Goal: Use online tool/utility: Utilize a website feature to perform a specific function

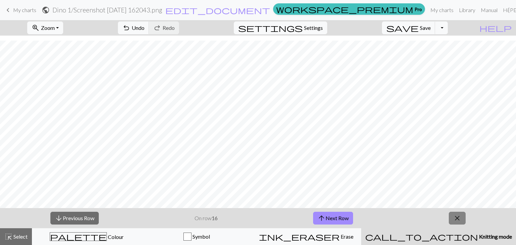
click at [460, 220] on span "close" at bounding box center [458, 218] width 8 height 9
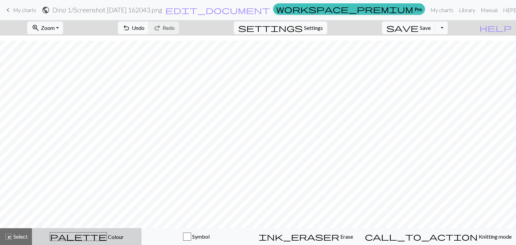
click at [137, 234] on div "palette Colour Colour" at bounding box center [86, 237] width 101 height 9
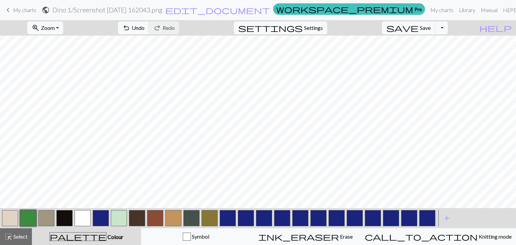
click at [116, 218] on button "button" at bounding box center [119, 218] width 16 height 16
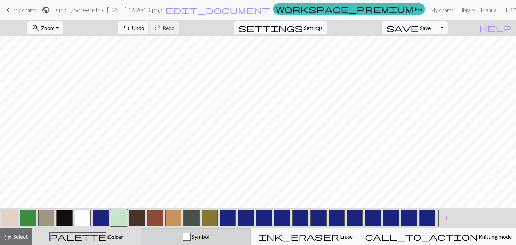
click at [221, 233] on div "Symbol" at bounding box center [196, 237] width 101 height 8
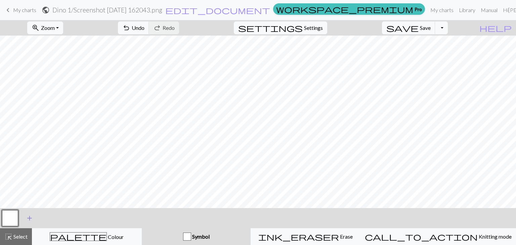
click at [30, 219] on span "add" at bounding box center [30, 218] width 8 height 9
click at [130, 30] on span "undo" at bounding box center [126, 27] width 8 height 9
click at [11, 215] on button "button" at bounding box center [10, 218] width 16 height 16
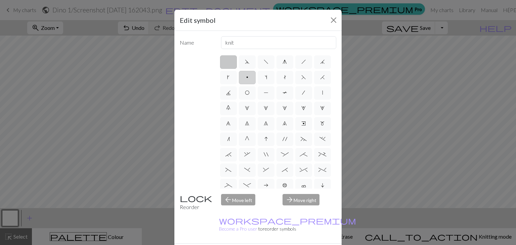
click at [256, 79] on label "p" at bounding box center [247, 77] width 17 height 13
click at [251, 78] on input "p" at bounding box center [248, 75] width 4 height 4
radio input "true"
type input "purl"
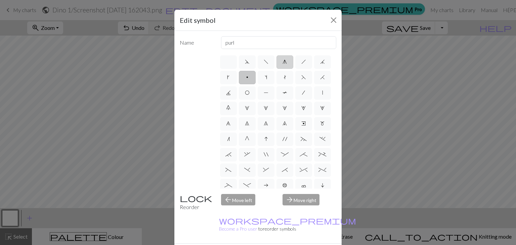
click at [286, 60] on label "g" at bounding box center [285, 61] width 17 height 13
click at [286, 60] on input "g" at bounding box center [285, 60] width 4 height 4
radio input "true"
type input "sk2p"
click at [240, 63] on label "d" at bounding box center [247, 61] width 17 height 13
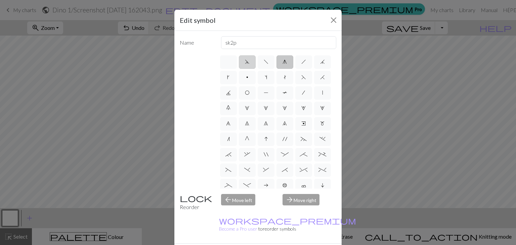
click at [245, 62] on input "d" at bounding box center [247, 60] width 4 height 4
radio input "true"
click at [235, 62] on div "d f g h j k p s t F H J O P T / | 0 1 2 3 4 5 6 7 8 9 e m n G I ' ~ . ` , " : ;…" at bounding box center [278, 121] width 118 height 134
click at [228, 62] on label at bounding box center [228, 61] width 17 height 13
click at [229, 62] on input "radio" at bounding box center [231, 60] width 4 height 4
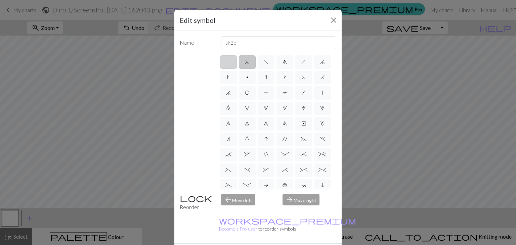
radio input "true"
type input "Knit"
click at [250, 92] on span "O" at bounding box center [247, 92] width 5 height 5
click at [249, 92] on input "O" at bounding box center [247, 91] width 4 height 4
radio input "true"
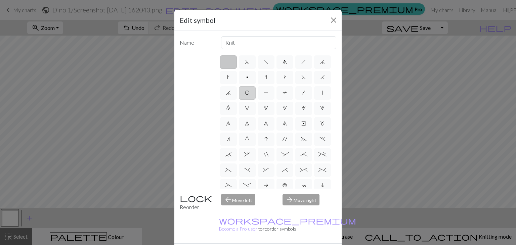
type input "yo"
click at [269, 93] on span "P" at bounding box center [266, 92] width 5 height 5
click at [268, 93] on input "P" at bounding box center [266, 91] width 4 height 4
radio input "true"
type input "purl"
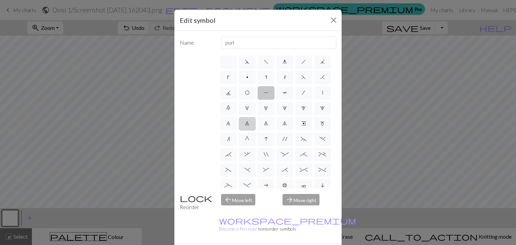
click at [245, 126] on span "7" at bounding box center [247, 123] width 4 height 5
click at [245, 124] on input "7" at bounding box center [247, 122] width 4 height 4
radio input "true"
type input "decrease 2"
click at [241, 146] on label "G" at bounding box center [247, 139] width 17 height 13
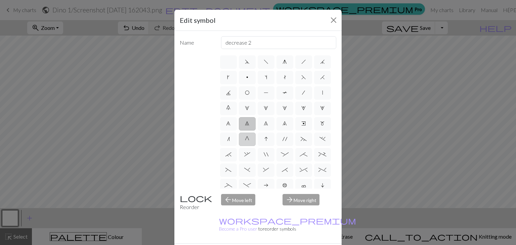
click at [245, 140] on input "G" at bounding box center [247, 137] width 4 height 4
radio input "true"
type input "psso"
click at [256, 76] on label "p" at bounding box center [247, 77] width 17 height 13
click at [251, 76] on input "p" at bounding box center [248, 75] width 4 height 4
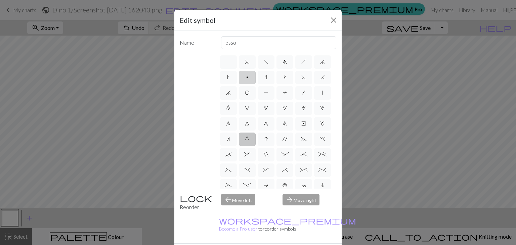
radio input "true"
type input "purl"
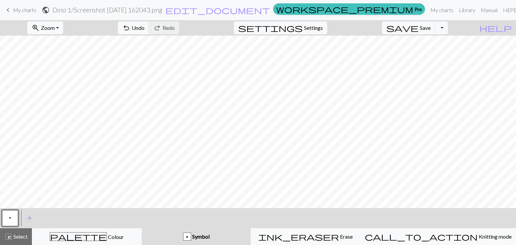
click at [9, 220] on span "p" at bounding box center [10, 218] width 2 height 5
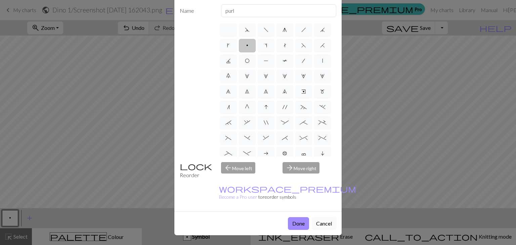
scroll to position [55, 0]
click at [324, 218] on button "Cancel" at bounding box center [324, 224] width 25 height 13
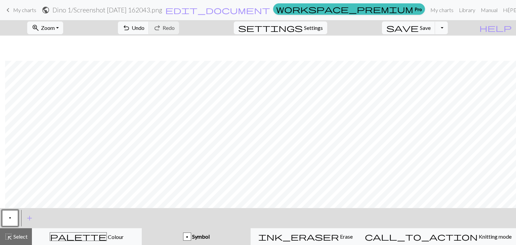
scroll to position [135, 5]
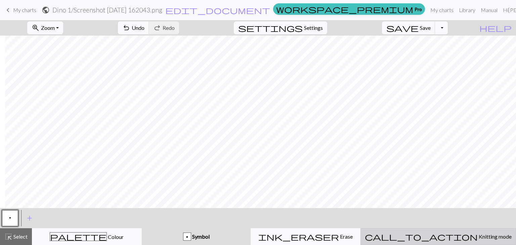
click at [478, 237] on span "Knitting mode" at bounding box center [495, 237] width 34 height 6
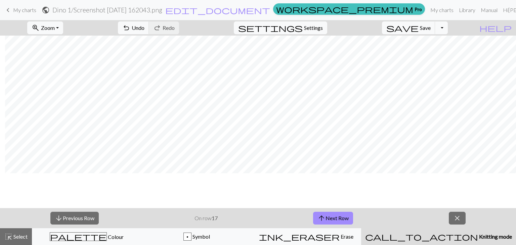
scroll to position [0, 5]
click at [63, 30] on button "zoom_in Zoom Zoom" at bounding box center [45, 28] width 36 height 13
click at [73, 39] on button "Fit all" at bounding box center [54, 42] width 53 height 11
click at [63, 33] on button "zoom_in Zoom Zoom" at bounding box center [45, 28] width 36 height 13
click at [72, 54] on button "Fit width" at bounding box center [54, 53] width 53 height 11
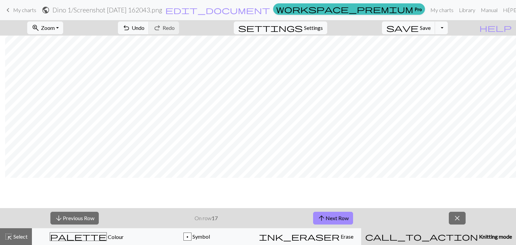
scroll to position [106, 5]
